Goal: Information Seeking & Learning: Learn about a topic

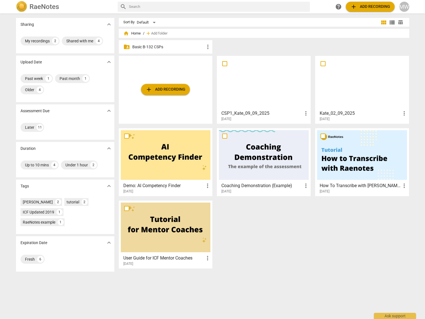
click at [153, 48] on p "Basic B-132 CSPs" at bounding box center [168, 47] width 72 height 6
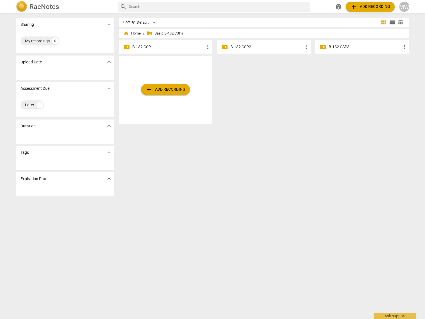
click at [161, 48] on p "B-132 CSP1" at bounding box center [168, 47] width 72 height 6
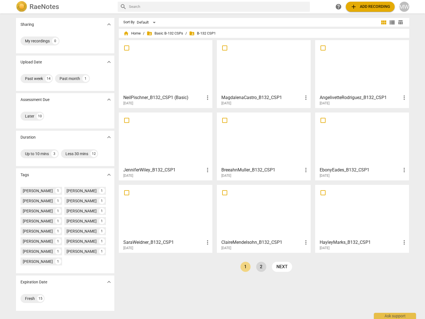
click at [258, 264] on link "2" at bounding box center [261, 267] width 10 height 10
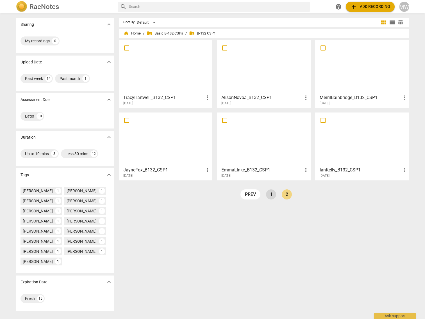
click at [268, 192] on link "1" at bounding box center [271, 195] width 10 height 10
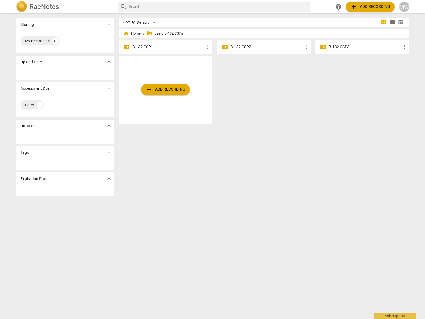
click at [156, 86] on button "add Add recording" at bounding box center [165, 89] width 49 height 11
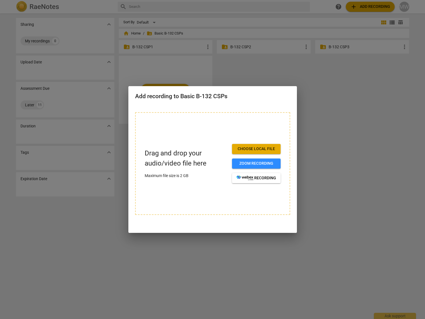
click at [264, 150] on span "Choose local file" at bounding box center [257, 149] width 40 height 6
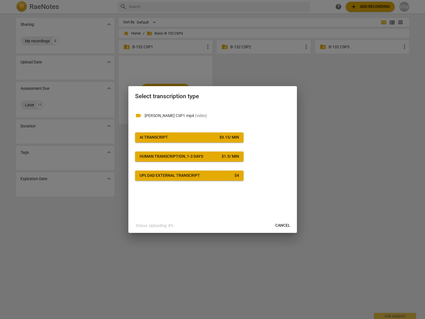
click at [285, 224] on span "Cancel" at bounding box center [282, 226] width 15 height 6
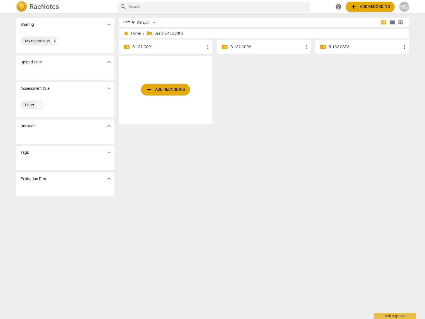
click at [402, 5] on div "MW" at bounding box center [404, 7] width 10 height 10
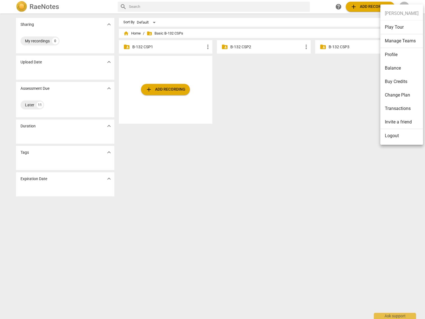
click at [393, 140] on li "Logout" at bounding box center [401, 135] width 43 height 13
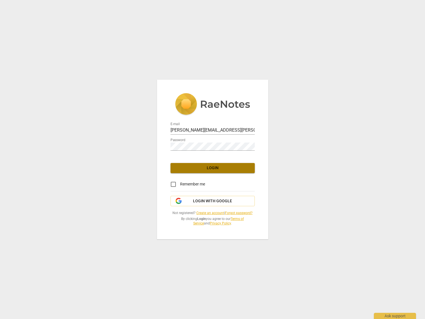
click at [208, 168] on span "Login" at bounding box center [212, 168] width 75 height 6
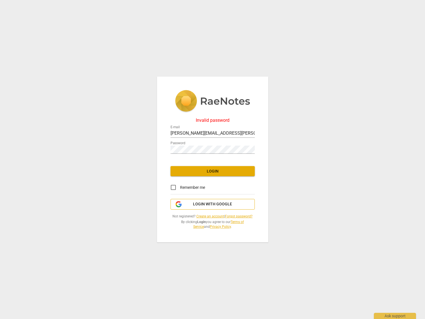
click at [229, 201] on button "Login with Google" at bounding box center [213, 204] width 84 height 11
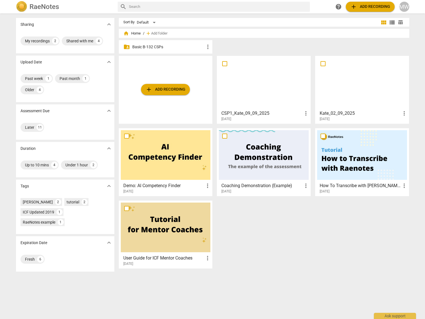
click at [156, 49] on p "Basic B-132 CSPs" at bounding box center [168, 47] width 72 height 6
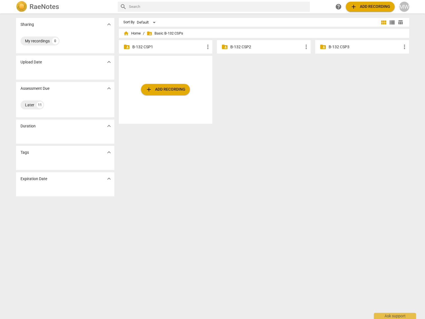
click at [156, 49] on p "B-132 CSP1" at bounding box center [168, 47] width 72 height 6
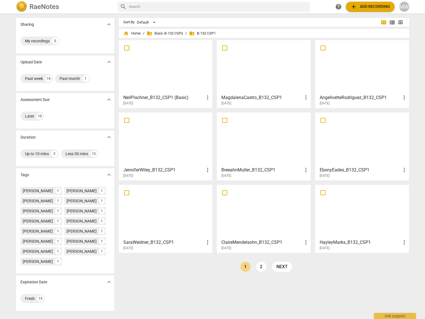
click at [378, 6] on span "add Add recording" at bounding box center [370, 6] width 40 height 7
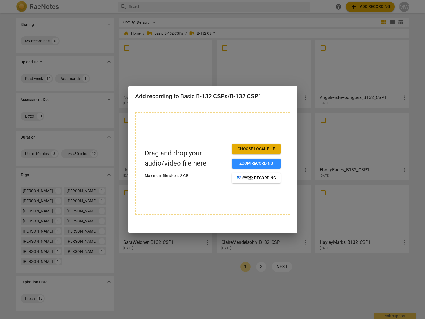
click at [266, 148] on span "Choose local file" at bounding box center [257, 149] width 40 height 6
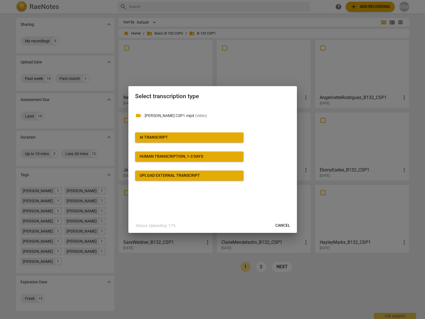
click at [210, 135] on span "AI Transcript" at bounding box center [189, 138] width 99 height 6
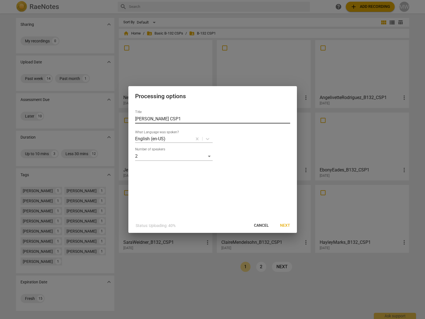
click at [165, 117] on input "Melanie Warren CSP1" at bounding box center [212, 119] width 155 height 9
click at [153, 118] on input "Melanie Warren CSP1" at bounding box center [212, 119] width 155 height 9
type input "MelanieWarren_B132_CSP1"
click at [284, 228] on span "Next" at bounding box center [285, 226] width 10 height 6
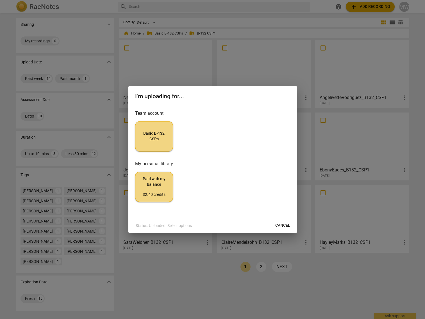
click at [162, 142] on span "Basic B-132 CSPs" at bounding box center [154, 136] width 28 height 11
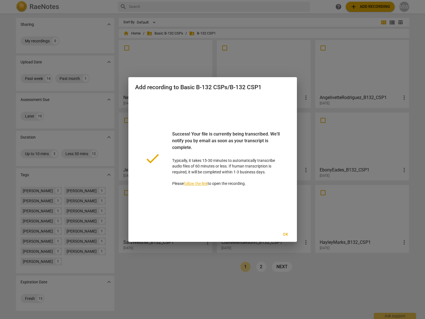
click at [284, 233] on span "Ok" at bounding box center [285, 235] width 9 height 6
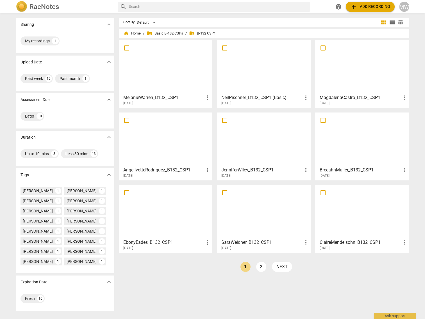
click at [254, 69] on div at bounding box center [264, 67] width 90 height 50
click at [356, 68] on div at bounding box center [362, 67] width 90 height 50
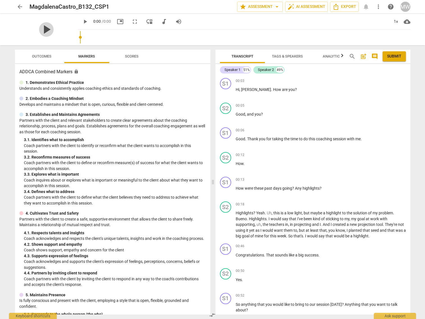
click at [54, 28] on span "play_arrow" at bounding box center [46, 29] width 15 height 15
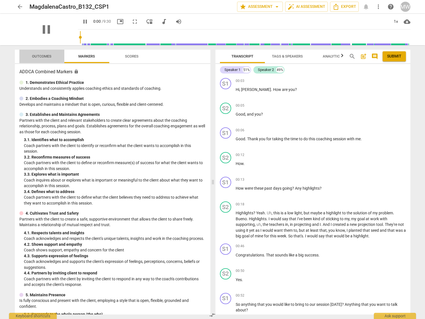
click at [42, 59] on span "Outcomes" at bounding box center [41, 57] width 33 height 8
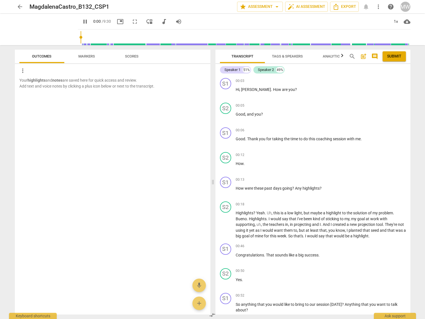
click at [84, 60] on span "Markers" at bounding box center [87, 57] width 30 height 8
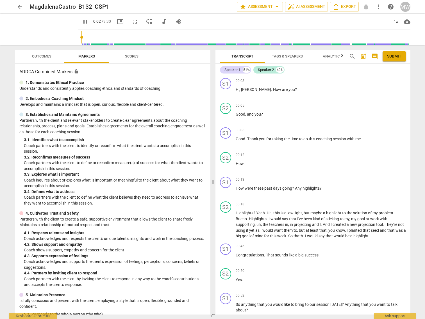
click at [117, 23] on span "picture_in_picture" at bounding box center [120, 21] width 7 height 7
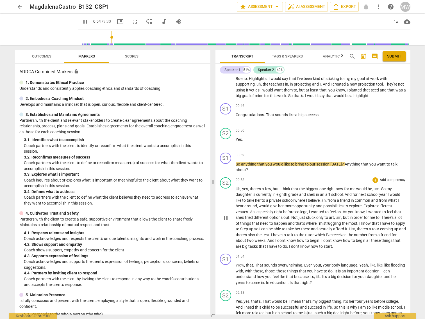
scroll to position [169, 0]
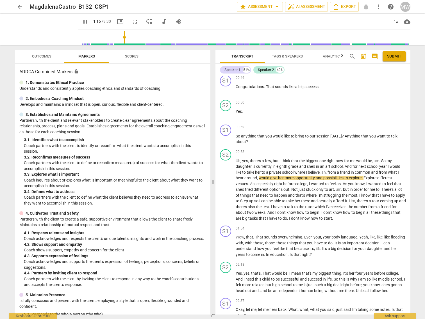
type input "77"
click at [22, 8] on span "arrow_back" at bounding box center [20, 6] width 7 height 7
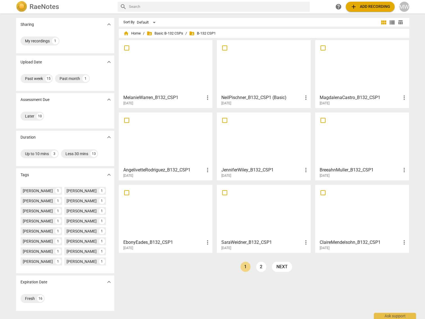
click at [363, 216] on div at bounding box center [362, 212] width 90 height 50
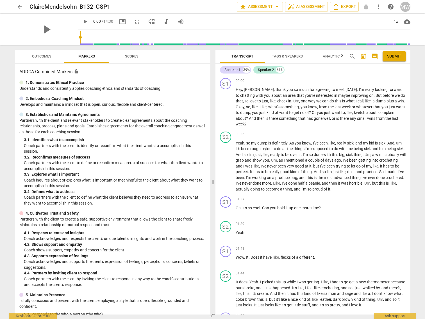
click at [82, 21] on span "play_arrow" at bounding box center [85, 21] width 7 height 7
click at [120, 22] on span "picture_in_picture" at bounding box center [122, 21] width 7 height 7
click at [29, 51] on button "Outcomes" at bounding box center [41, 56] width 45 height 13
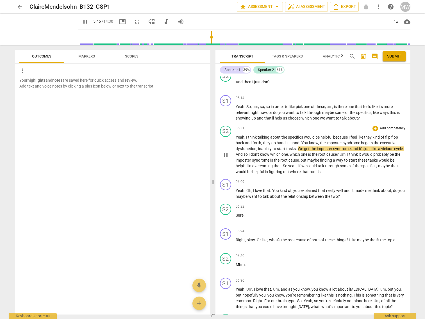
scroll to position [787, 0]
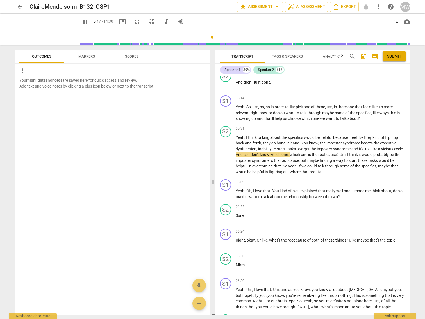
type input "348"
click at [17, 4] on span "arrow_back" at bounding box center [20, 6] width 7 height 7
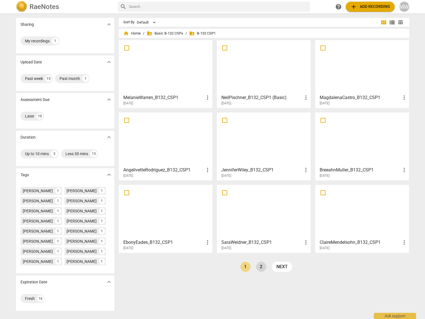
click at [261, 267] on link "2" at bounding box center [261, 267] width 10 height 10
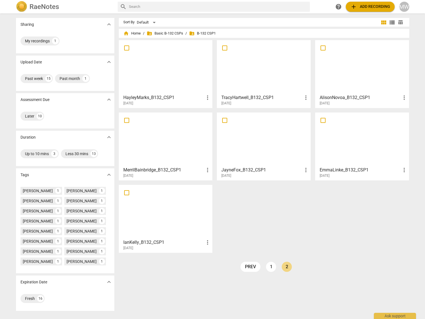
click at [152, 210] on div at bounding box center [166, 212] width 90 height 50
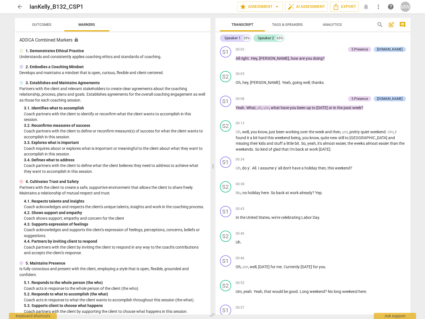
click at [35, 28] on div "arrow_back IanKelly_B132_CSP1 edit star Assessment arrow_drop_down auto_fix_hig…" at bounding box center [212, 159] width 425 height 319
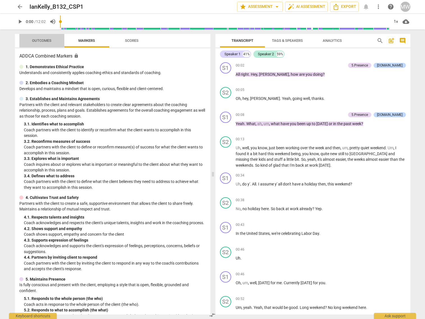
click at [42, 37] on span "Outcomes" at bounding box center [41, 41] width 33 height 8
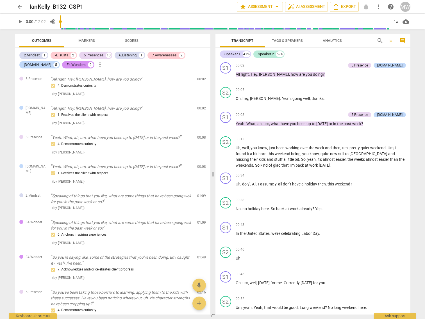
click at [21, 21] on span "play_arrow" at bounding box center [20, 21] width 7 height 7
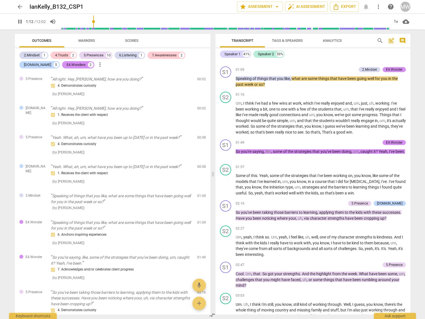
scroll to position [309, 0]
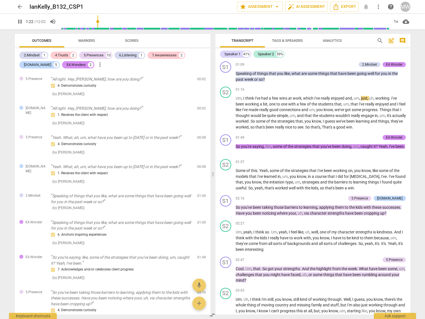
click at [19, 23] on span "pause" at bounding box center [20, 21] width 7 height 7
click at [22, 21] on span "play_arrow" at bounding box center [20, 21] width 7 height 7
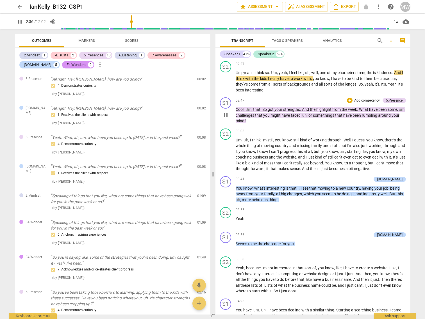
scroll to position [478, 0]
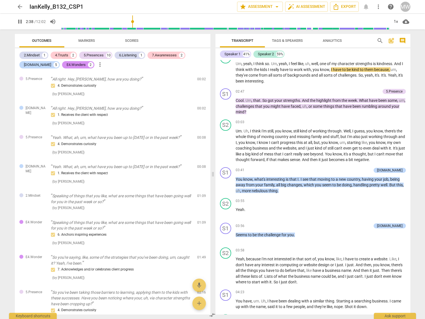
click at [22, 21] on span "pause" at bounding box center [20, 21] width 7 height 7
type input "159"
